Goal: Register for event/course

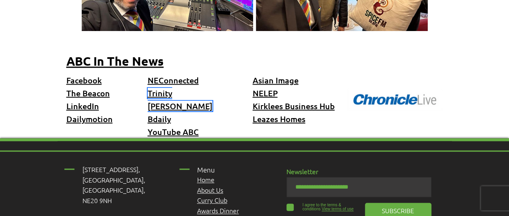
scroll to position [508, 0]
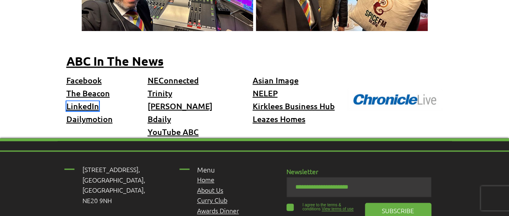
click at [91, 101] on span "LinkedIn" at bounding box center [82, 106] width 33 height 10
click at [89, 114] on link "Dailymotion" at bounding box center [89, 119] width 46 height 10
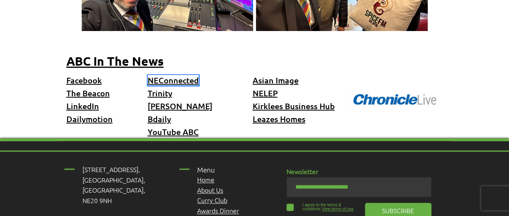
click at [174, 75] on link "NEConnected" at bounding box center [173, 80] width 51 height 10
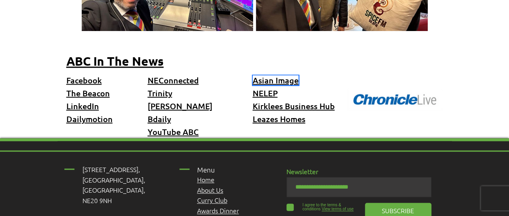
click at [274, 75] on span "Asian Image" at bounding box center [276, 80] width 46 height 10
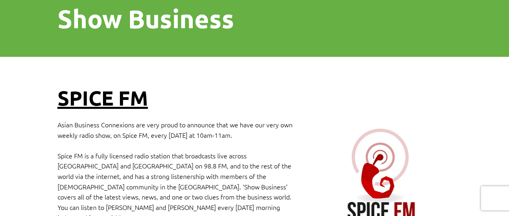
scroll to position [0, 0]
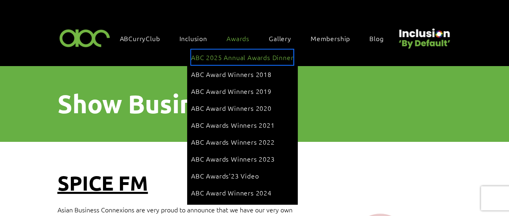
click at [235, 58] on span "ABC 2025 Annual Awards Dinner" at bounding box center [242, 57] width 102 height 9
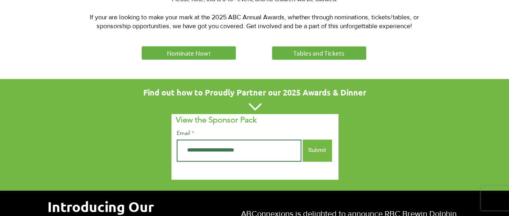
scroll to position [451, 0]
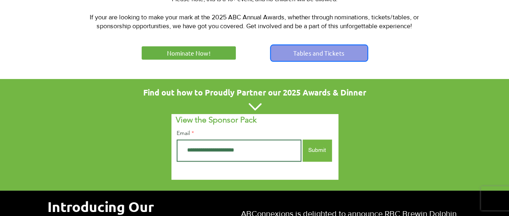
click at [300, 55] on span "Tables and Tickets" at bounding box center [318, 53] width 51 height 8
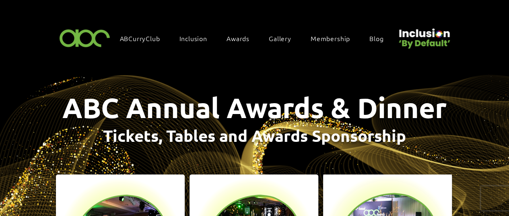
click at [256, 107] on span "ABC Annual Awards & Dinner" at bounding box center [254, 107] width 384 height 34
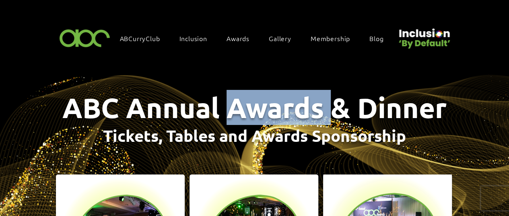
click at [256, 107] on span "ABC Annual Awards & Dinner" at bounding box center [254, 107] width 384 height 34
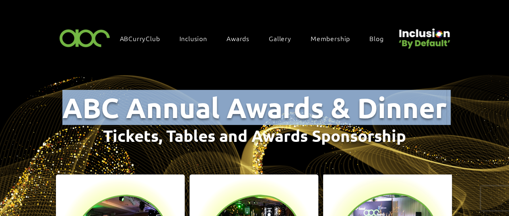
click at [256, 107] on span "ABC Annual Awards & Dinner" at bounding box center [254, 107] width 384 height 34
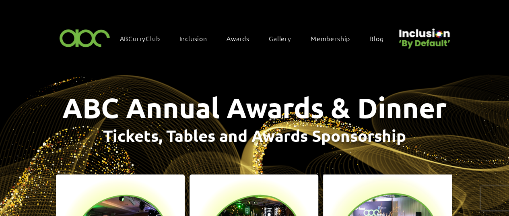
click at [249, 128] on span "Tickets, Tables and Awards Sponsorship" at bounding box center [254, 135] width 303 height 21
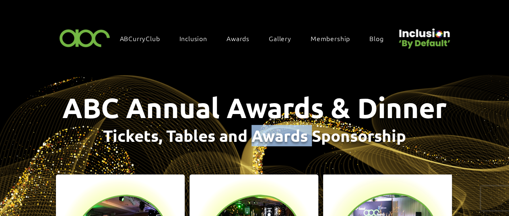
click at [249, 128] on span "Tickets, Tables and Awards Sponsorship" at bounding box center [254, 135] width 303 height 21
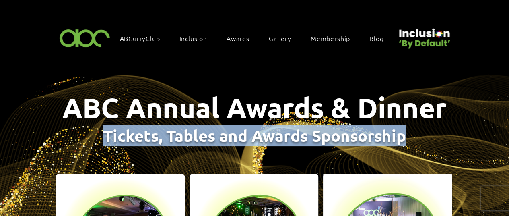
click at [249, 128] on span "Tickets, Tables and Awards Sponsorship" at bounding box center [254, 135] width 303 height 21
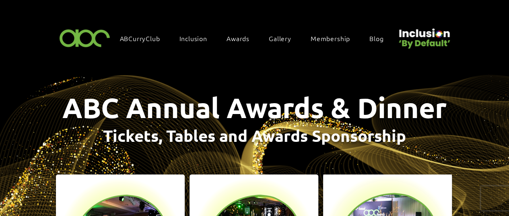
click at [235, 105] on span "ABC Annual Awards & Dinner" at bounding box center [254, 107] width 384 height 34
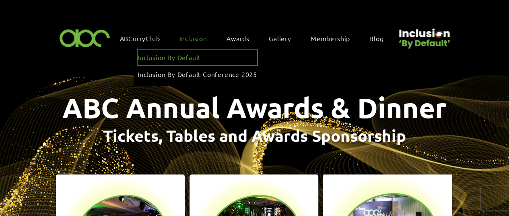
click at [190, 53] on span "Inclusion By Default" at bounding box center [169, 57] width 63 height 9
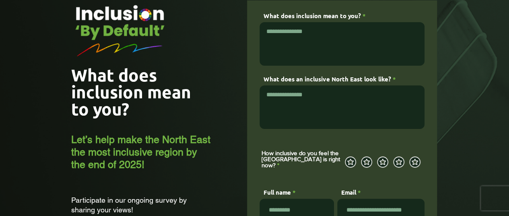
scroll to position [80, 0]
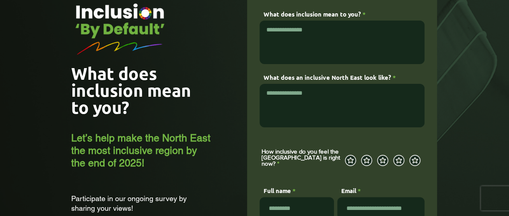
drag, startPoint x: 224, startPoint y: 127, endPoint x: 218, endPoint y: 169, distance: 42.6
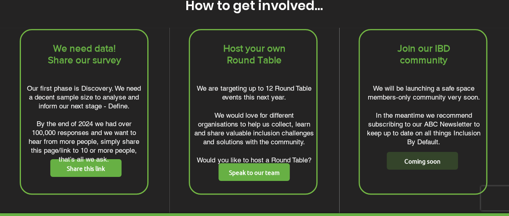
scroll to position [1653, 0]
